Goal: Navigation & Orientation: Find specific page/section

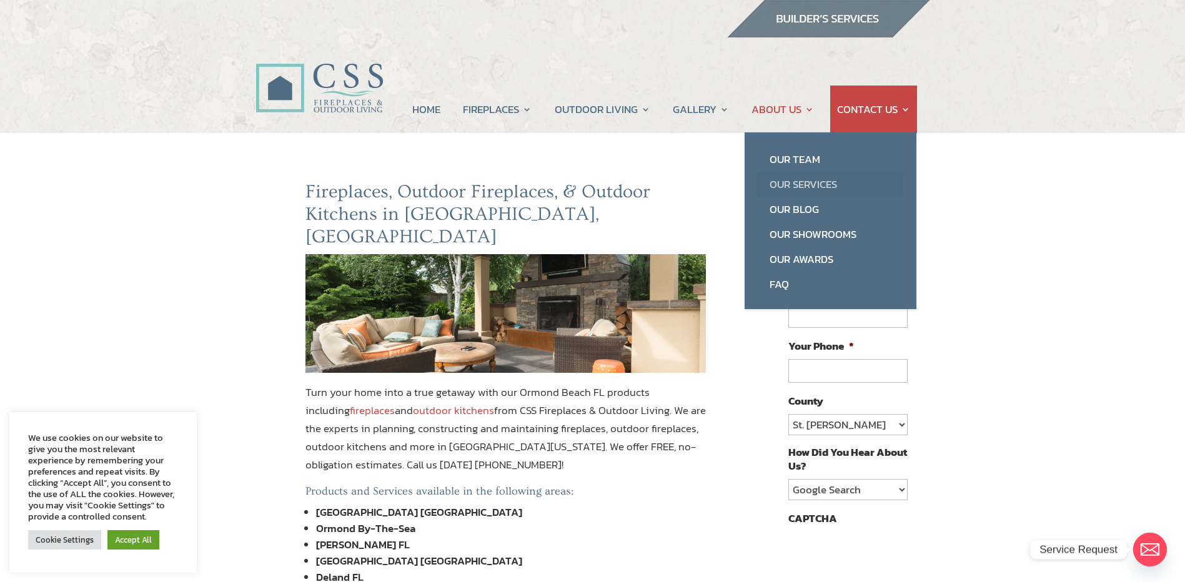
click at [796, 184] on link "Our Services" at bounding box center [830, 184] width 147 height 25
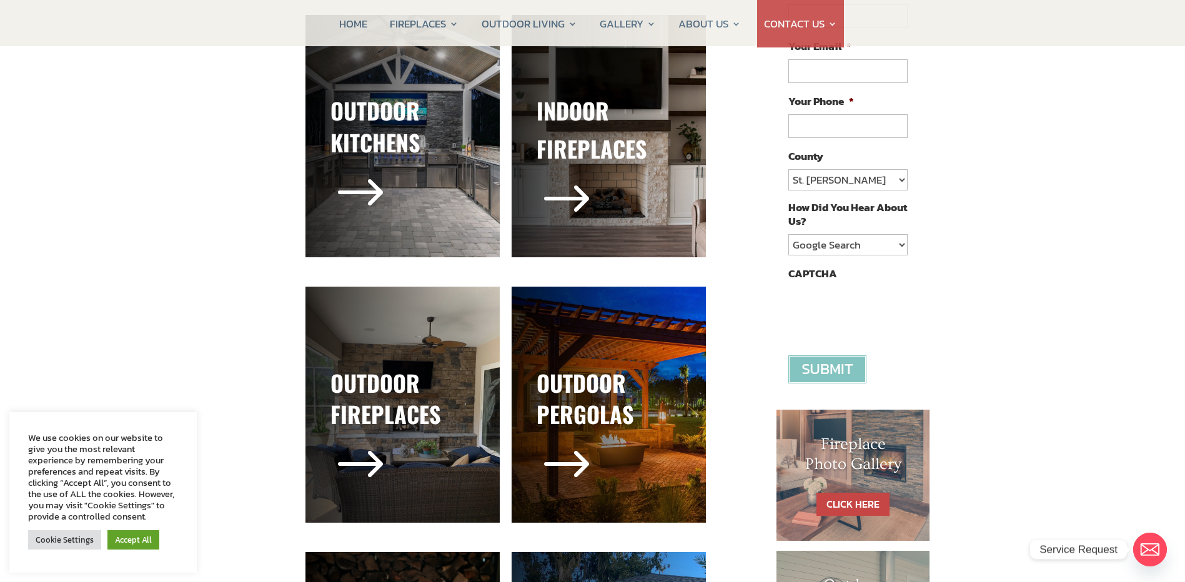
scroll to position [250, 0]
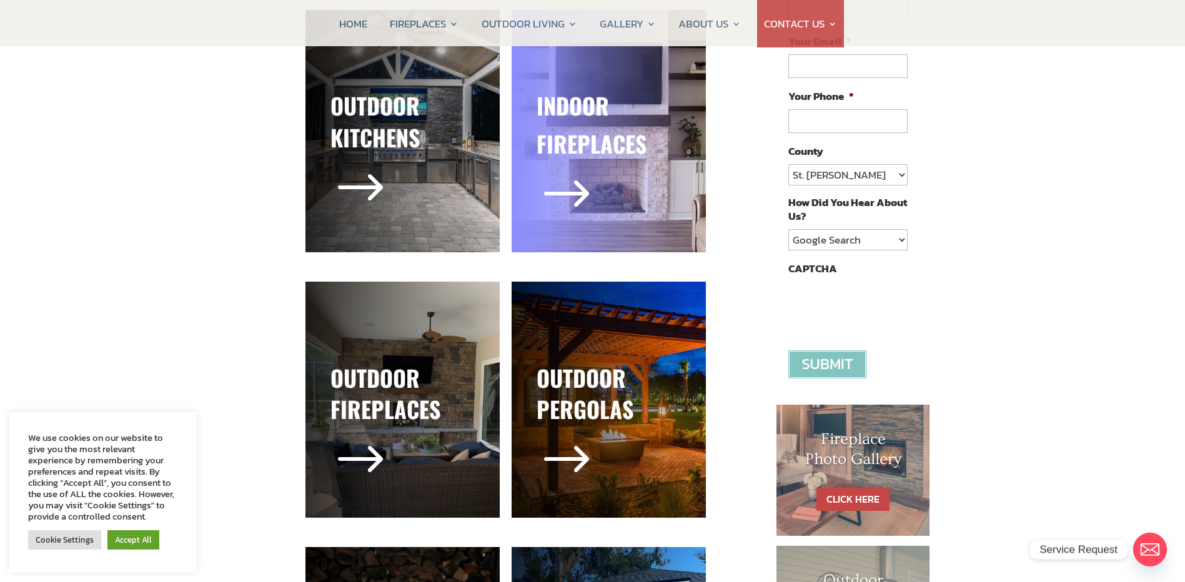
click at [612, 152] on h3 "fireplaces" at bounding box center [608, 146] width 144 height 37
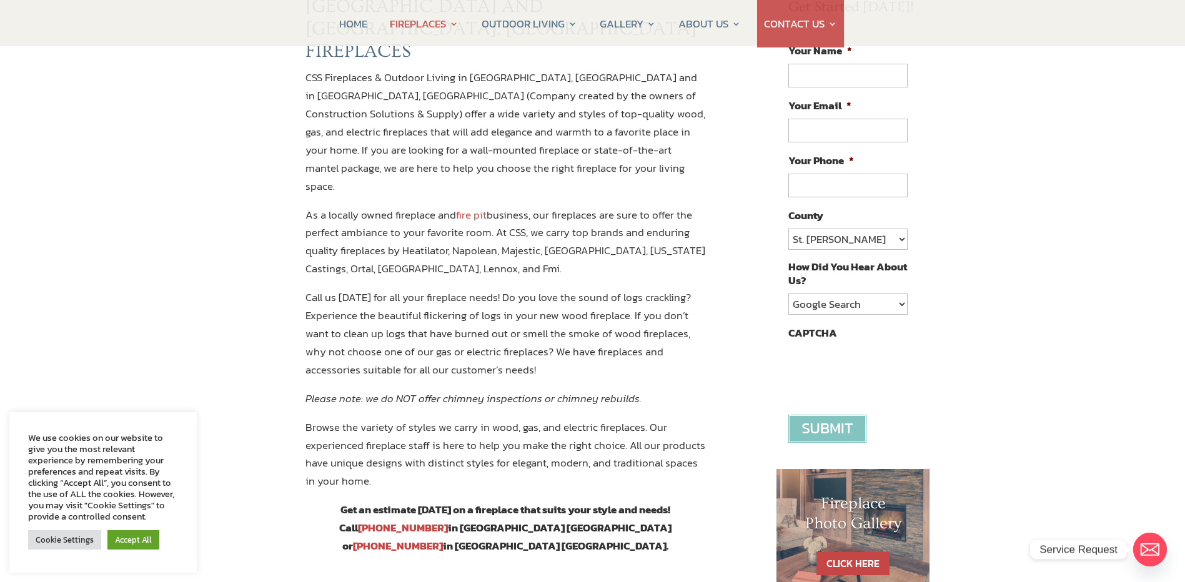
scroll to position [187, 0]
